Goal: Communication & Community: Share content

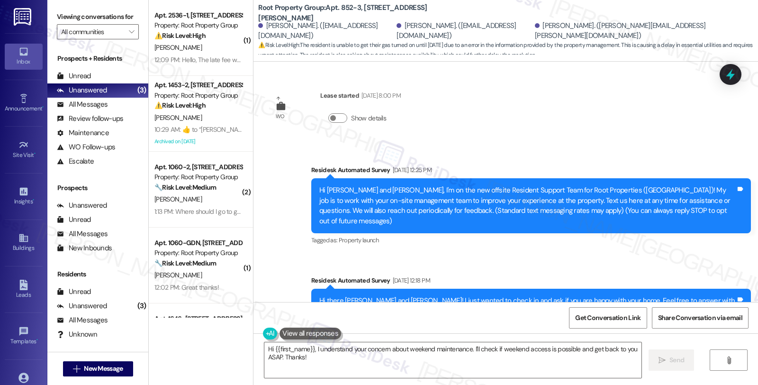
scroll to position [3327, 0]
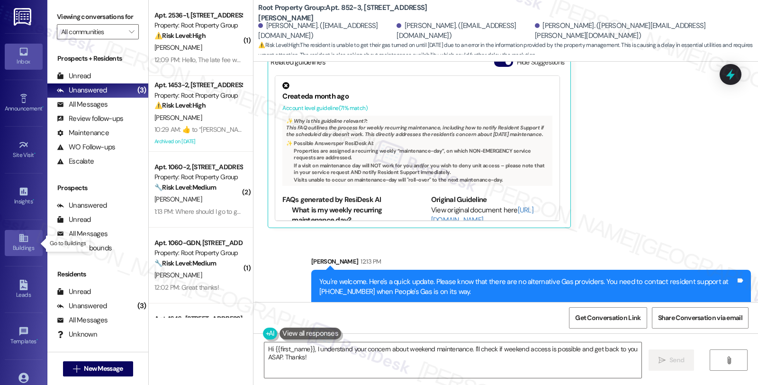
click at [20, 240] on icon at bounding box center [23, 238] width 9 height 8
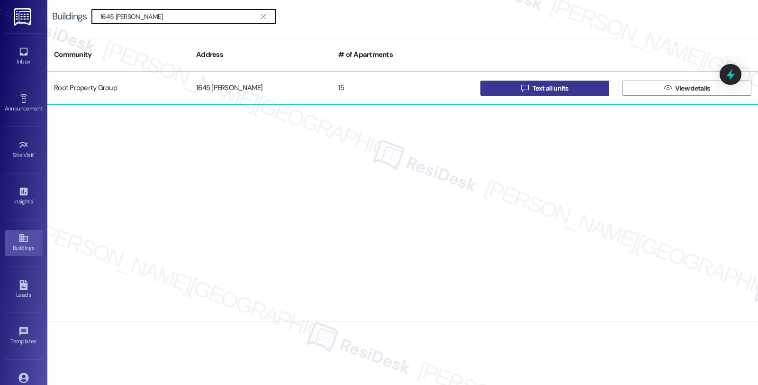
type input "1645 [PERSON_NAME]"
click at [511, 85] on button " Text all units" at bounding box center [544, 88] width 129 height 15
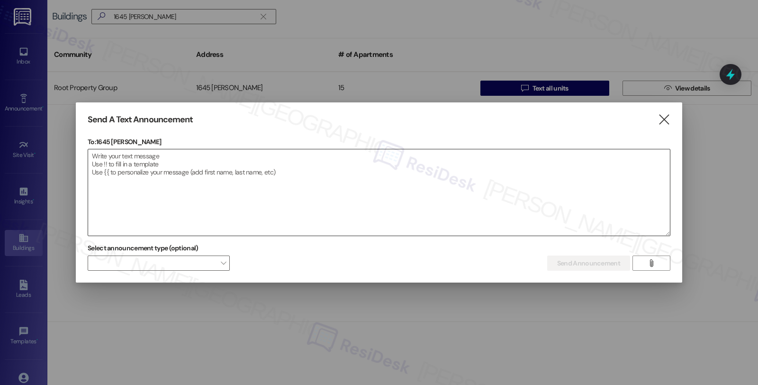
click at [624, 185] on textarea at bounding box center [379, 192] width 582 height 86
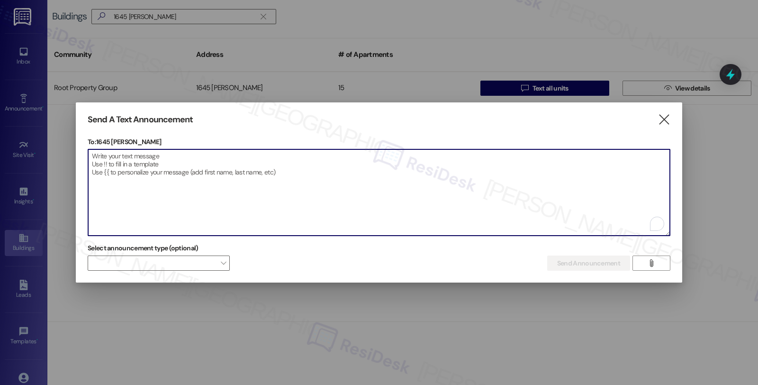
click at [258, 169] on textarea "To enrich screen reader interactions, please activate Accessibility in Grammarl…" at bounding box center [379, 192] width 582 height 86
paste textarea "Hi {{first_name}}! This is a reminder that September rent is now due and should…"
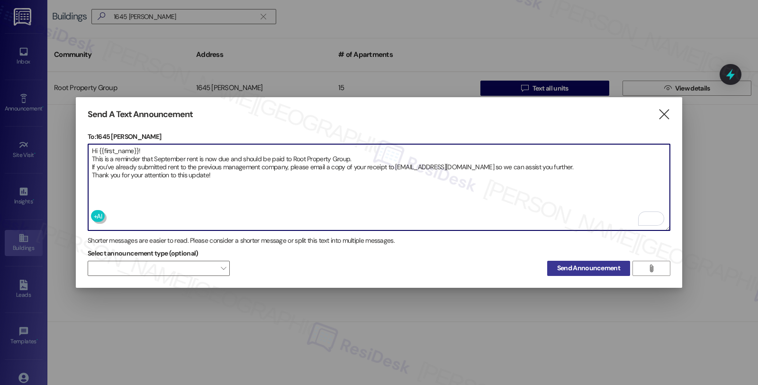
type textarea "Hi {{first_name}}! This is a reminder that September rent is now due and should…"
click at [580, 263] on span "Send Announcement" at bounding box center [588, 268] width 63 height 10
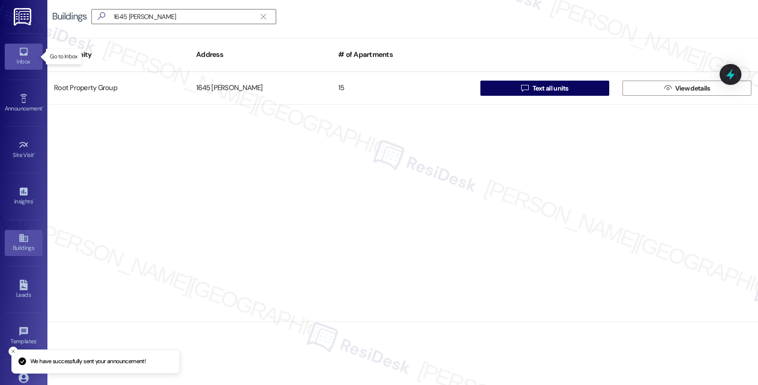
click at [27, 56] on link "Inbox" at bounding box center [24, 57] width 38 height 26
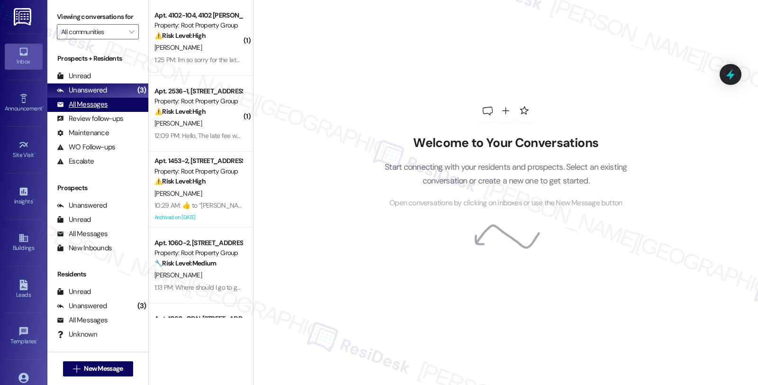
click at [102, 109] on div "All Messages" at bounding box center [82, 104] width 51 height 10
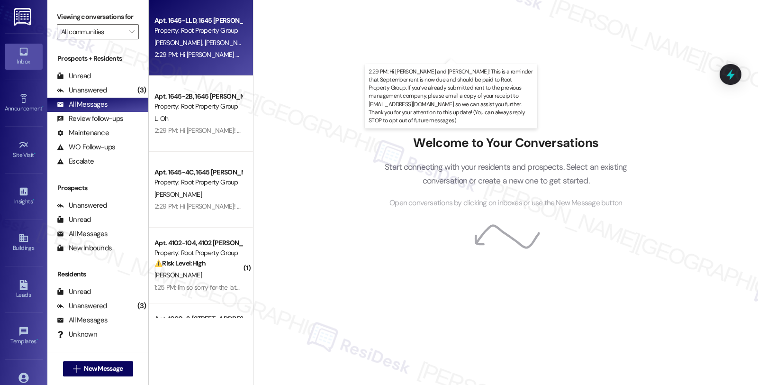
click at [197, 51] on div "2:29 PM: Hi [PERSON_NAME] and [PERSON_NAME]! This is a reminder that September …" at bounding box center [739, 54] width 1170 height 9
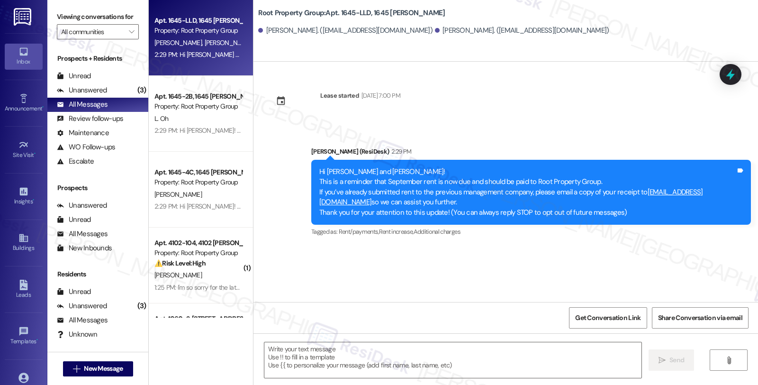
type textarea "Fetching suggested responses. Please feel free to read through the conversation…"
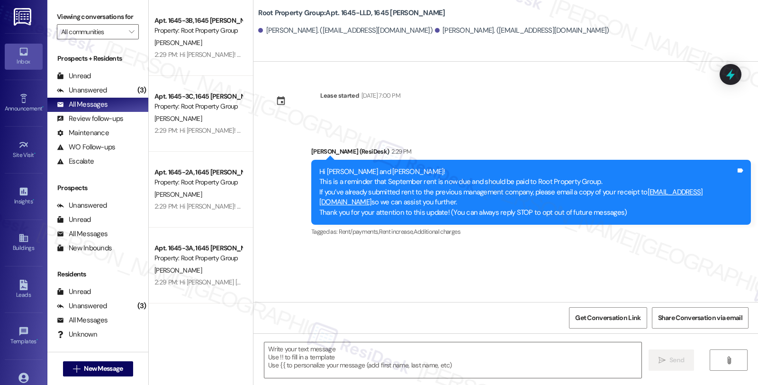
scroll to position [210, 0]
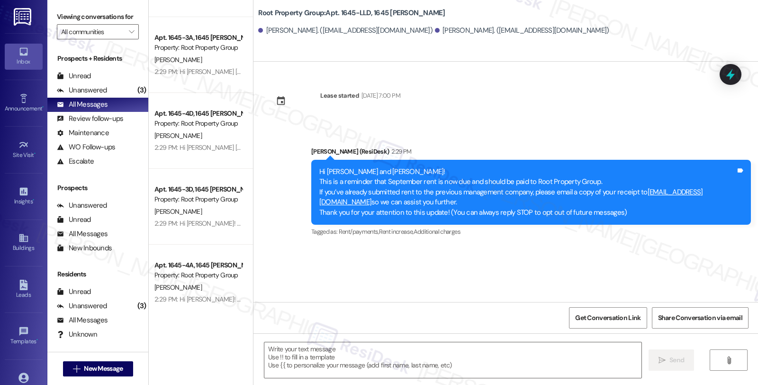
click at [598, 262] on div "Lease started [DATE] 7:00 PM Announcement, sent via SMS [PERSON_NAME] (ResiDesk…" at bounding box center [505, 182] width 505 height 240
